Goal: Check status: Check status

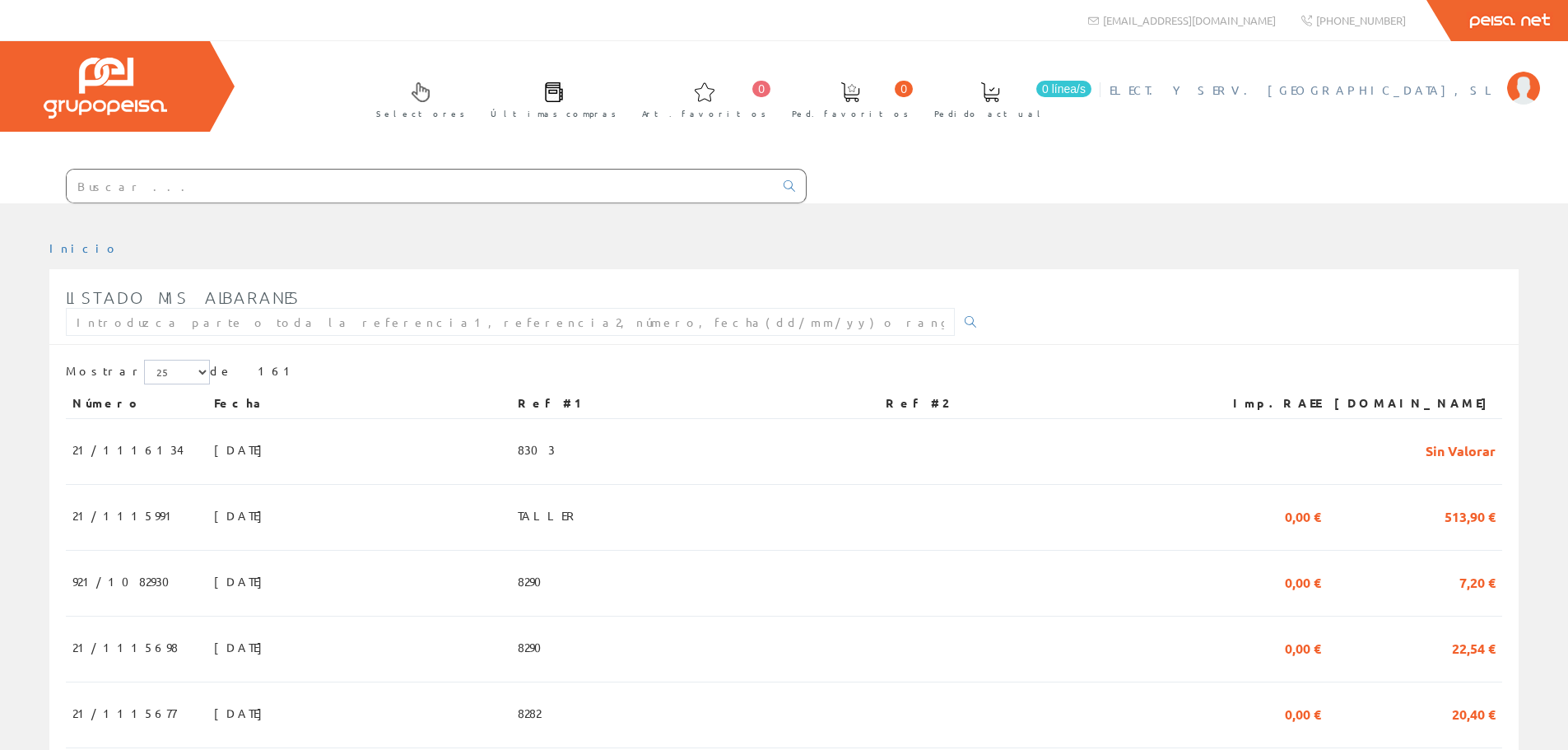
click at [1399, 91] on span "ELECT. Y SERV. BERDUN, SL" at bounding box center [1304, 90] width 389 height 16
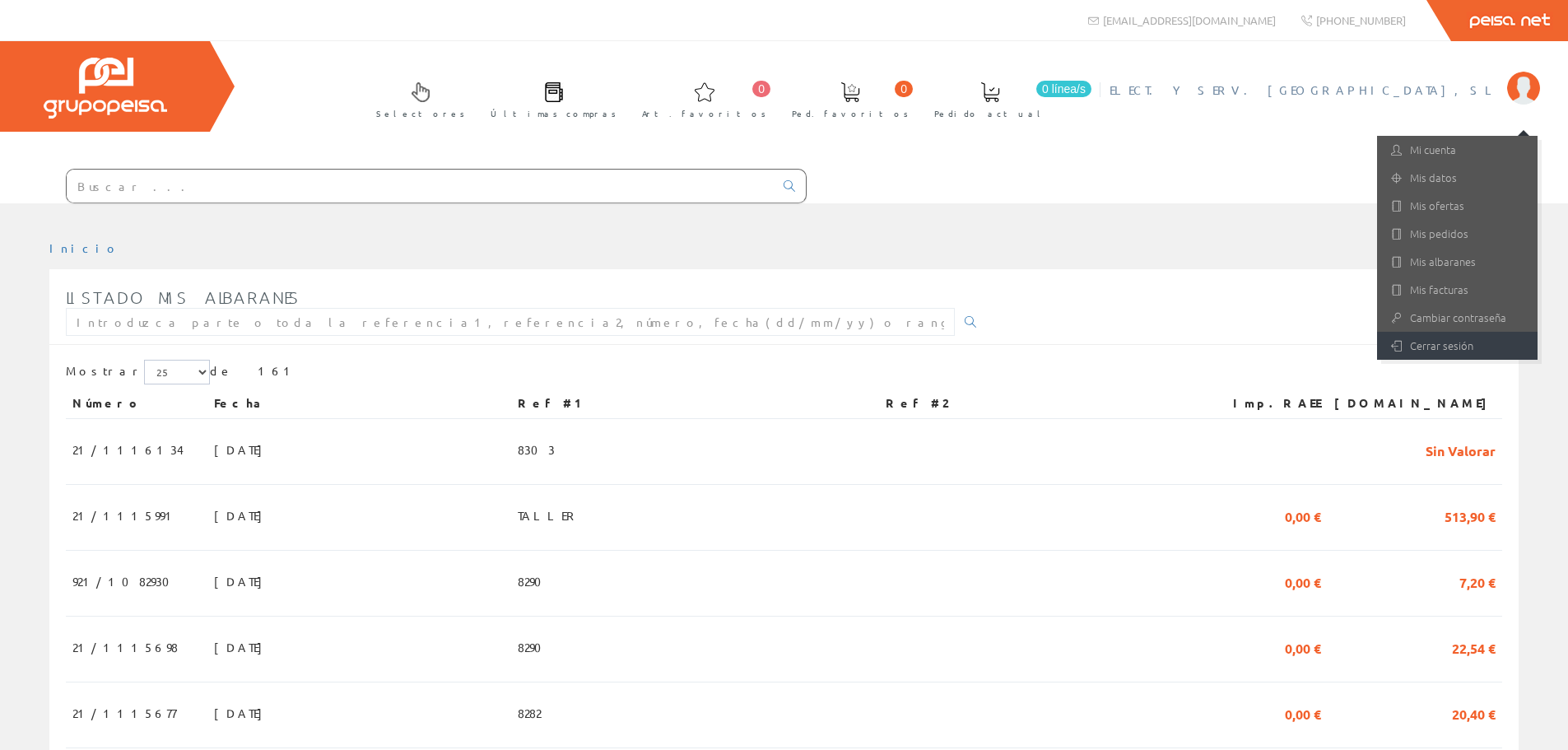
click at [1439, 358] on link "Cerrar sesión" at bounding box center [1457, 345] width 160 height 28
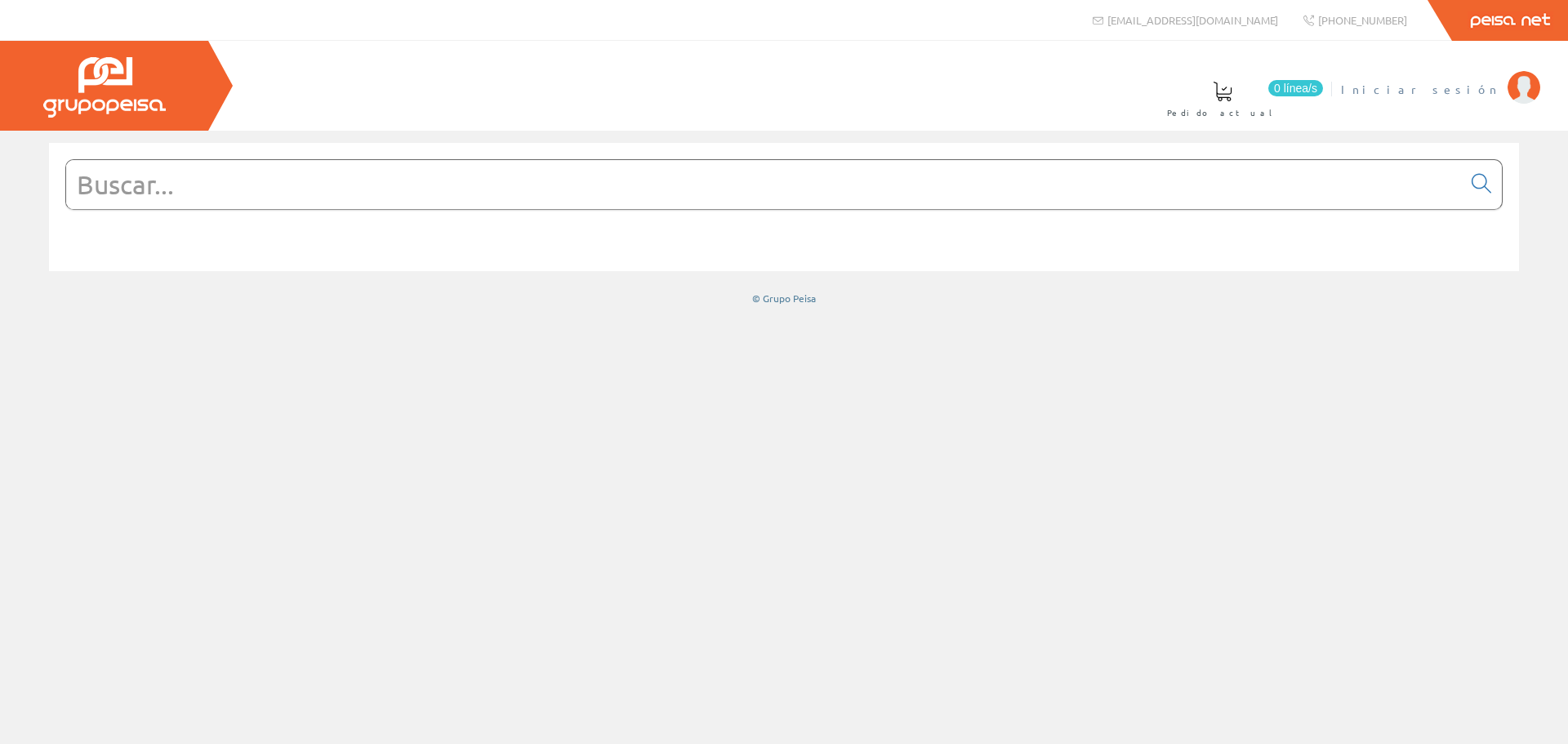
click at [1447, 88] on span "Iniciar sesión" at bounding box center [1420, 89] width 158 height 16
click at [1409, 85] on span "ELECT. Y SERV. BERDUN, SL" at bounding box center [1307, 89] width 387 height 16
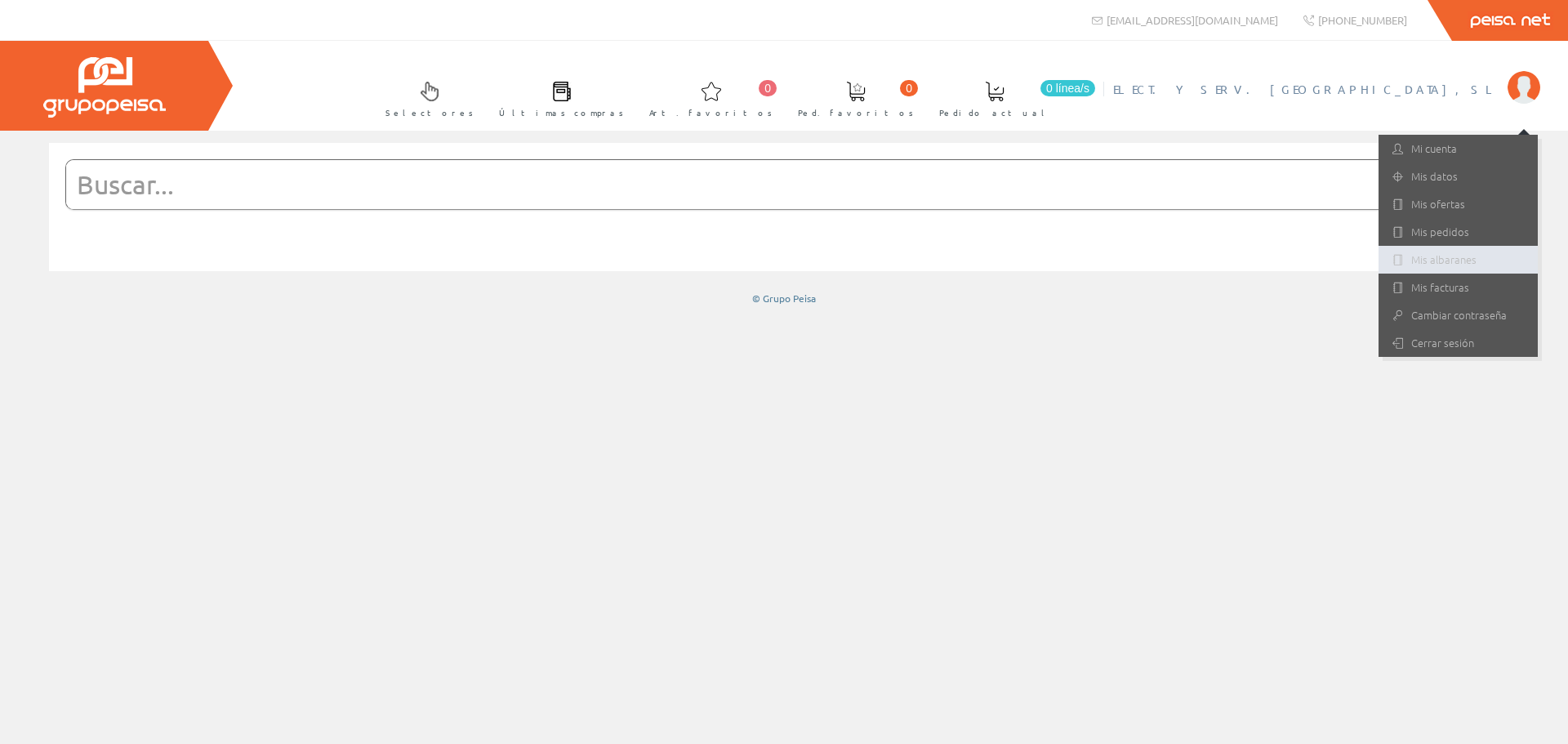
click at [1425, 265] on link "Mis albaranes" at bounding box center [1459, 259] width 159 height 28
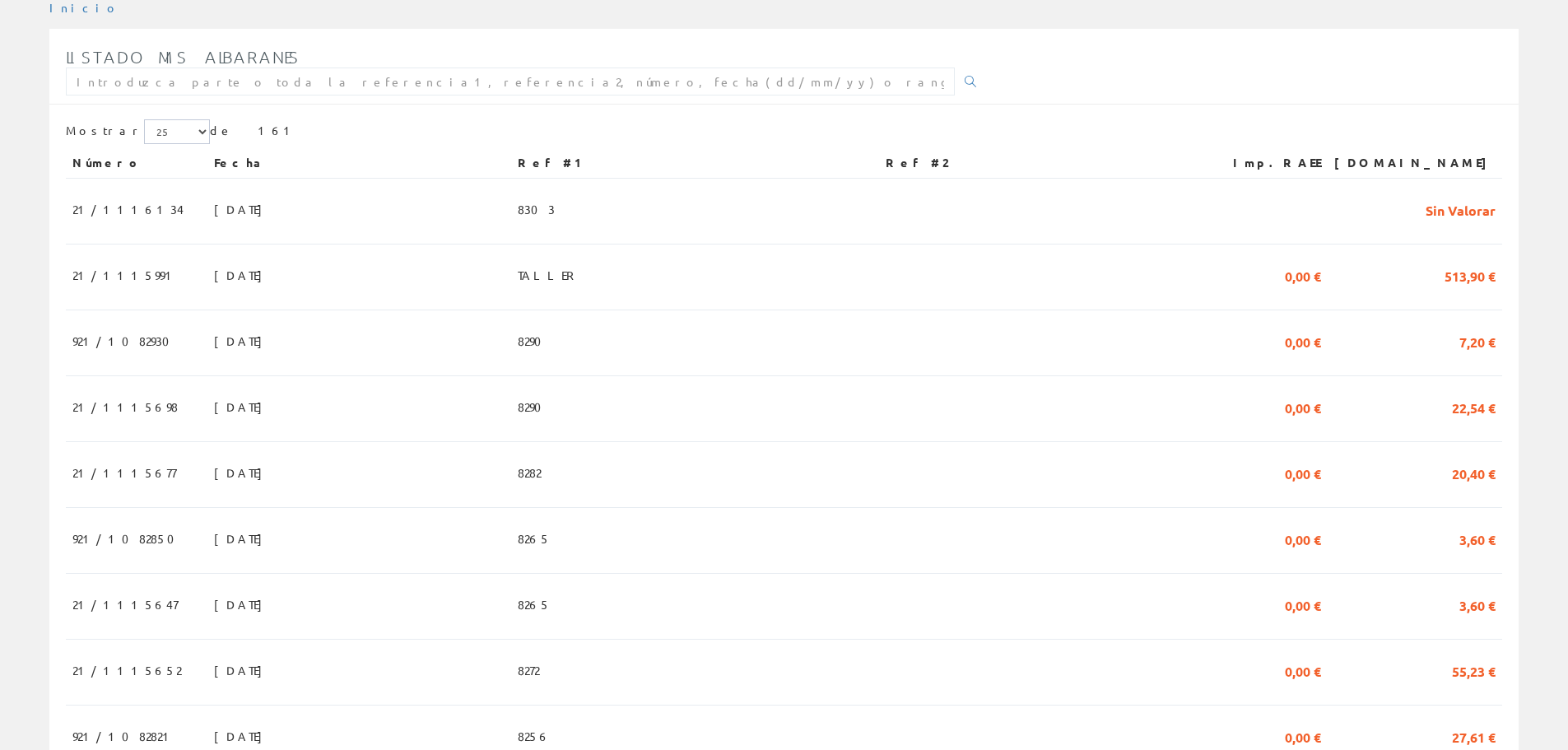
scroll to position [329, 0]
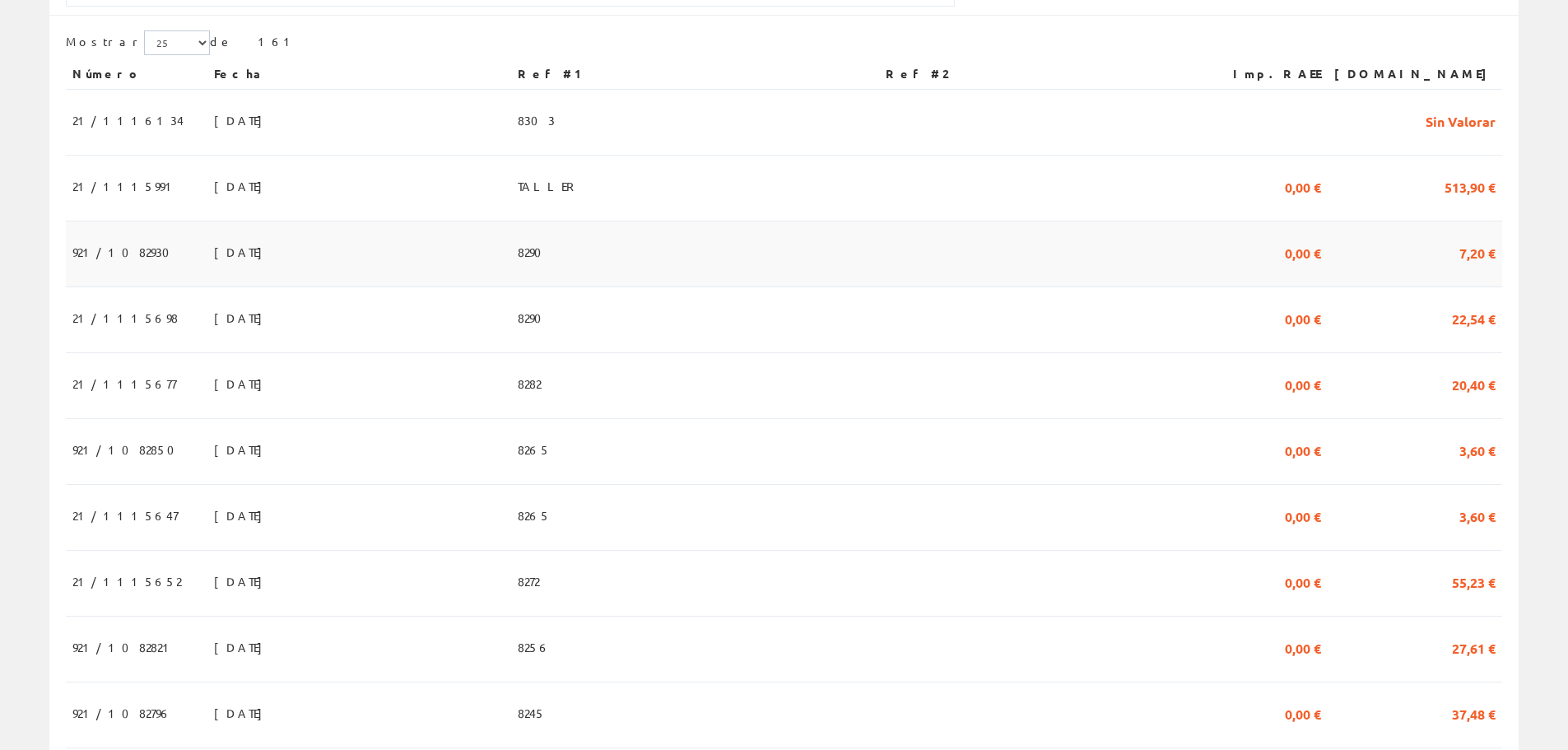
click at [261, 233] on td "07/08/2025" at bounding box center [359, 254] width 304 height 66
